Goal: Go to known website: Access a specific website the user already knows

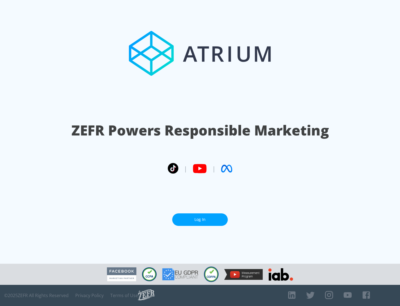
click at [200, 219] on link "Log In" at bounding box center [200, 219] width 56 height 13
